Goal: Transaction & Acquisition: Book appointment/travel/reservation

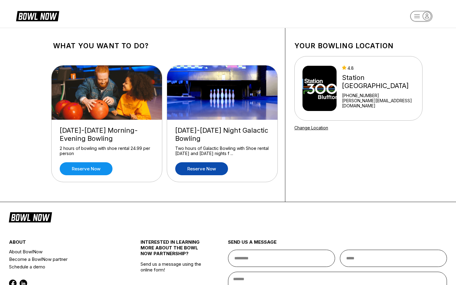
click at [198, 168] on link "Reserve now" at bounding box center [201, 168] width 53 height 13
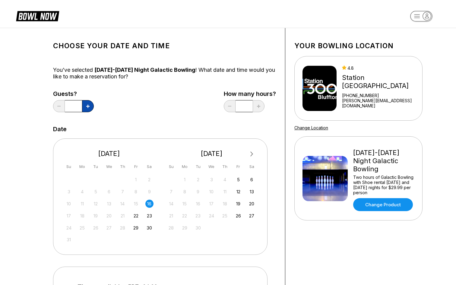
click at [90, 107] on button at bounding box center [88, 106] width 12 height 12
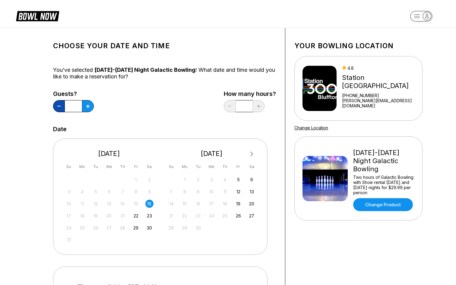
click at [57, 104] on button at bounding box center [59, 106] width 12 height 12
type input "*"
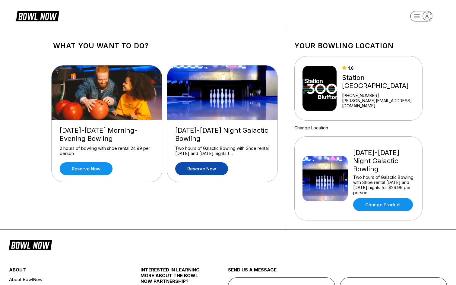
click at [415, 15] on rect "button" at bounding box center [421, 16] width 22 height 11
click at [381, 71] on div "4.8" at bounding box center [381, 67] width 78 height 5
